Goal: Obtain resource: Obtain resource

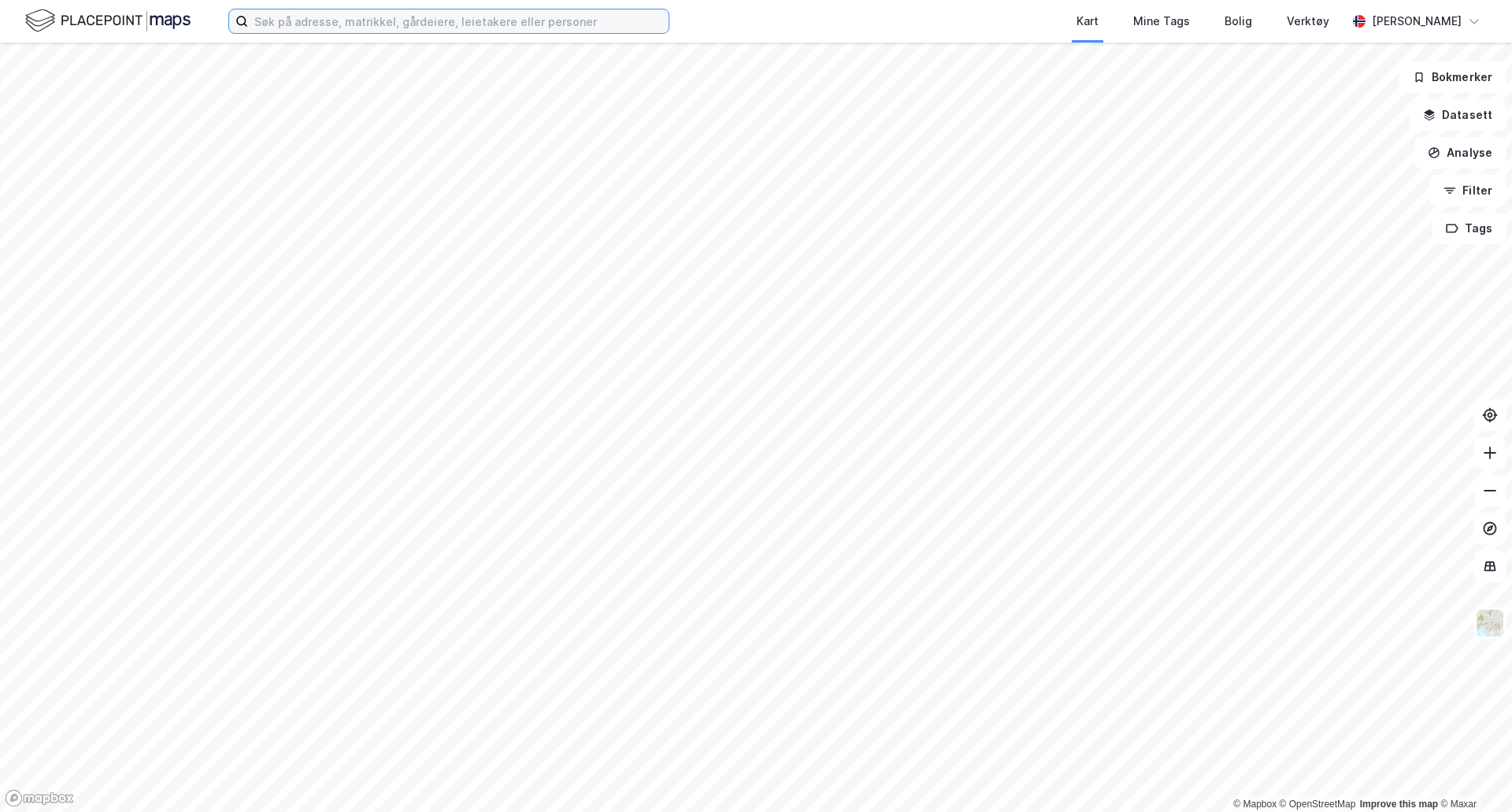
click at [303, 20] on input at bounding box center [458, 22] width 421 height 24
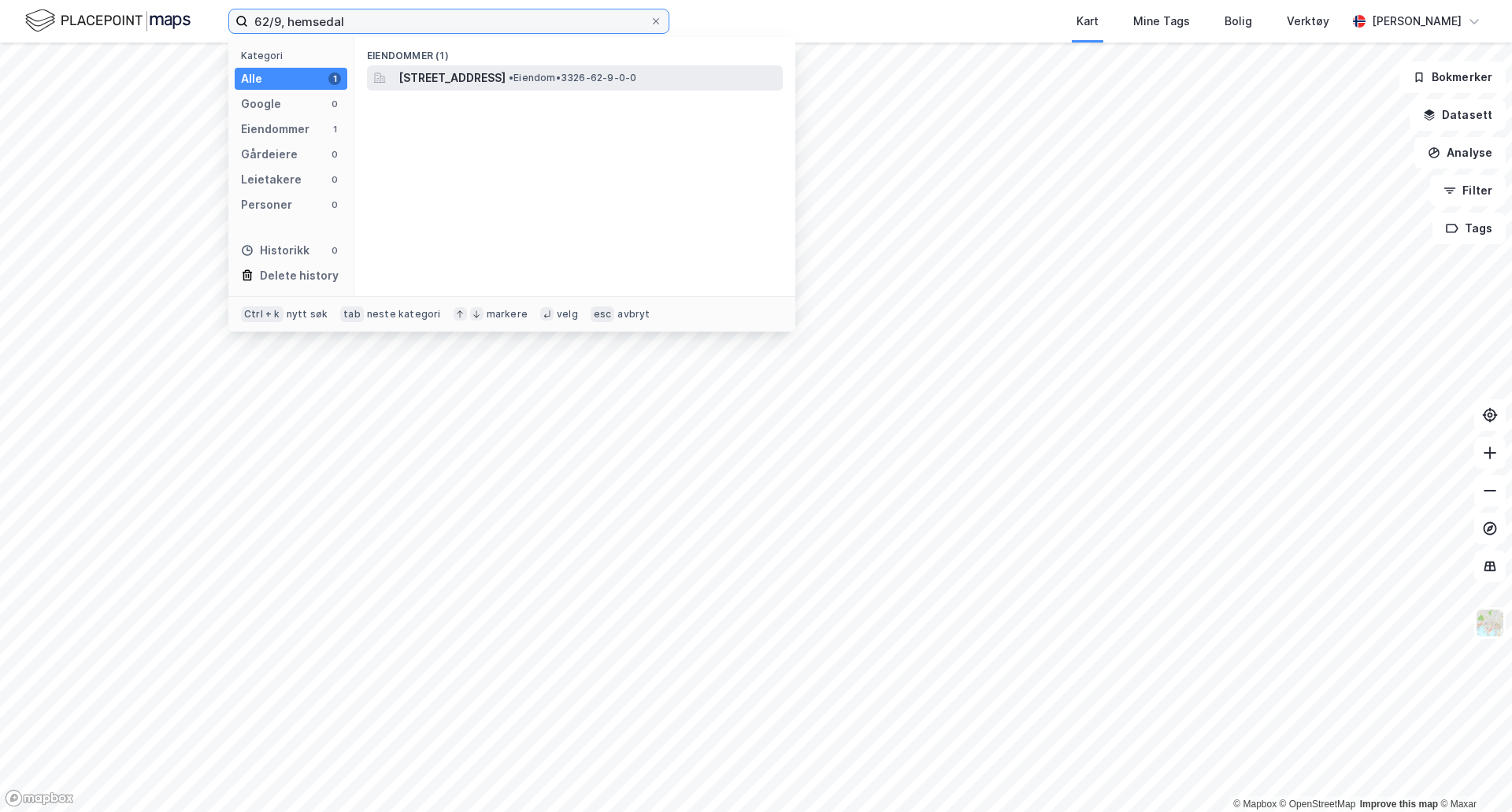
type input "62/9, hemsedal"
click at [491, 81] on span "[STREET_ADDRESS]" at bounding box center [452, 78] width 107 height 19
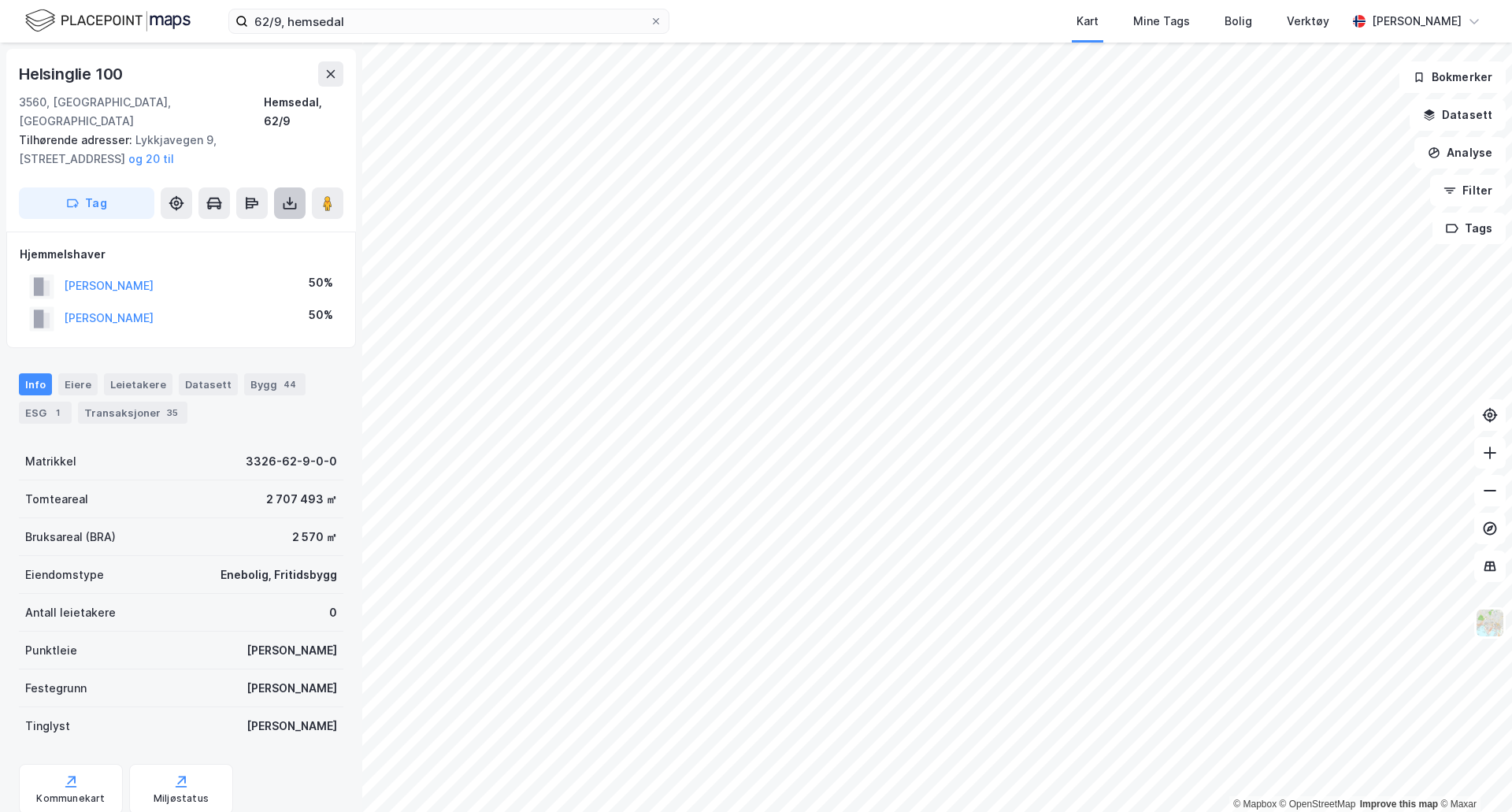
click at [293, 200] on icon at bounding box center [290, 202] width 6 height 4
click at [247, 228] on div "Last ned grunnbok" at bounding box center [212, 235] width 91 height 13
